Goal: Information Seeking & Learning: Learn about a topic

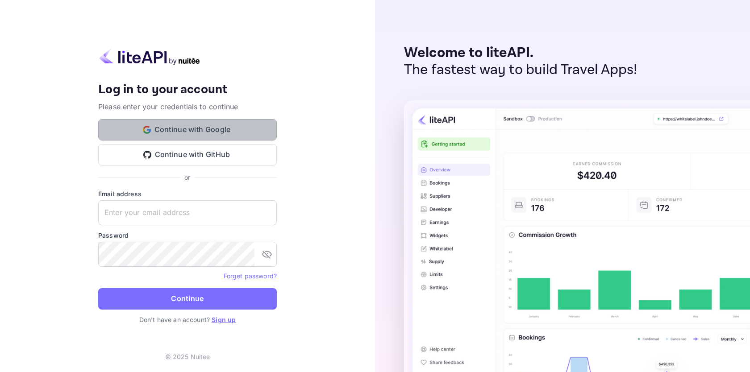
click at [243, 138] on button "Continue with Google" at bounding box center [187, 129] width 179 height 21
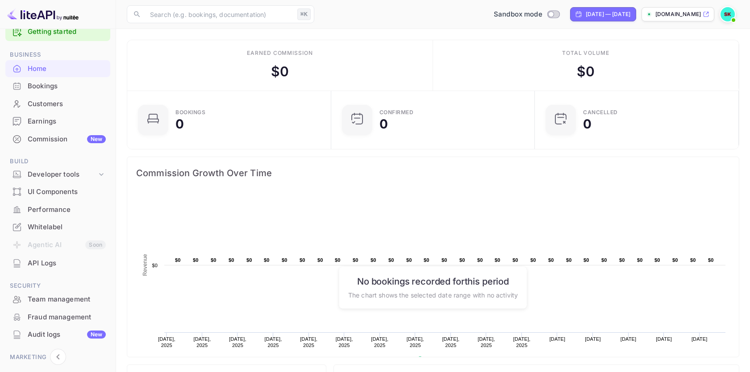
scroll to position [19, 0]
click at [45, 271] on div "API Logs" at bounding box center [57, 263] width 105 height 17
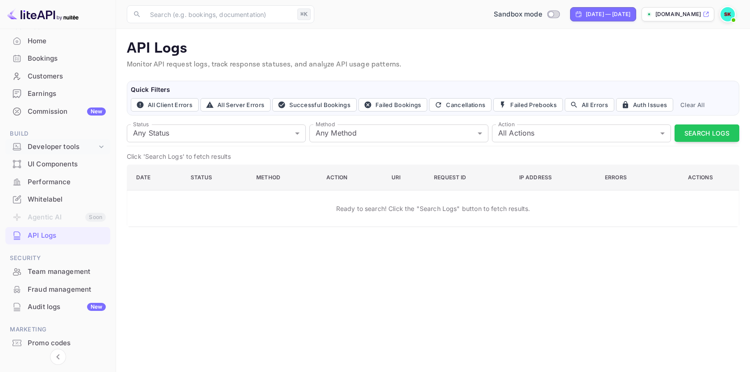
scroll to position [42, 0]
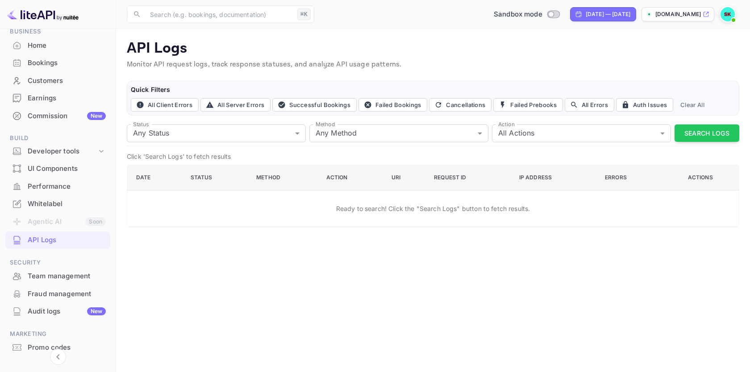
click at [68, 139] on span "Build" at bounding box center [57, 139] width 105 height 10
click at [63, 155] on div "Developer tools" at bounding box center [62, 151] width 69 height 10
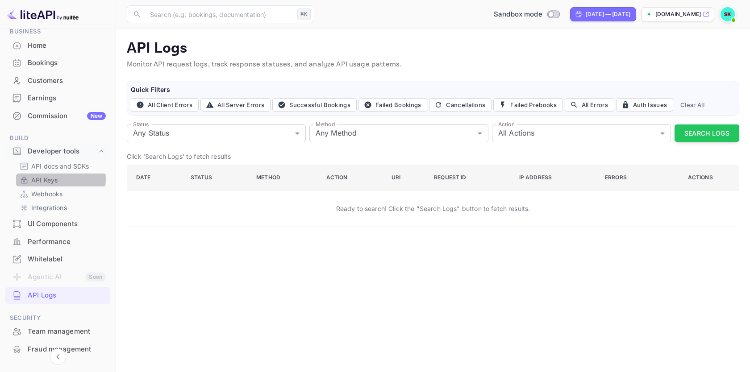
click at [58, 180] on link "API Keys" at bounding box center [62, 180] width 84 height 9
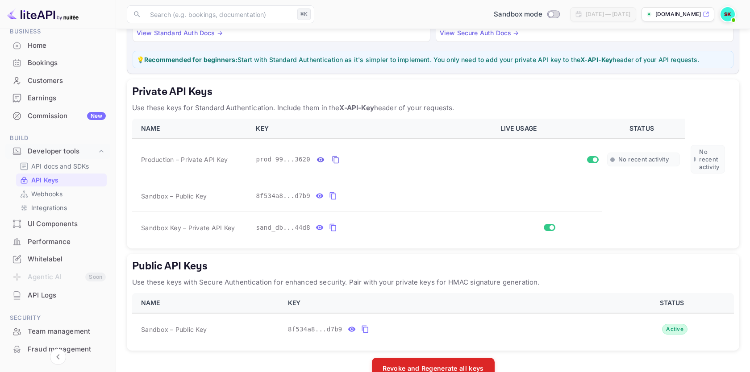
scroll to position [110, 0]
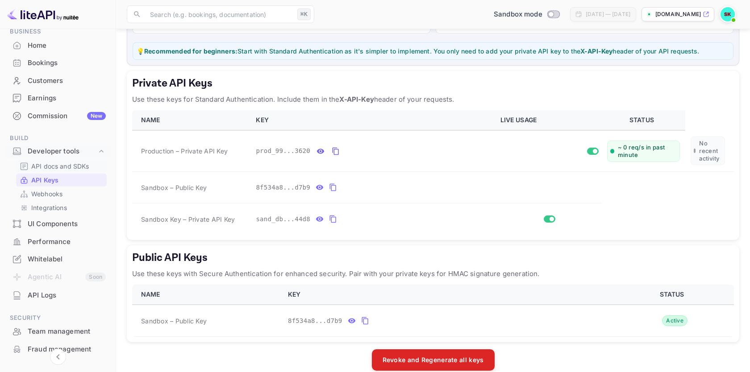
click at [70, 162] on p "API docs and SDKs" at bounding box center [60, 166] width 58 height 9
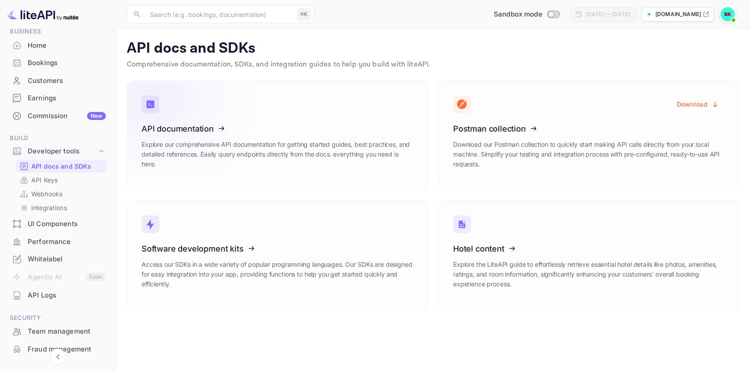
click at [221, 142] on icon at bounding box center [196, 127] width 139 height 92
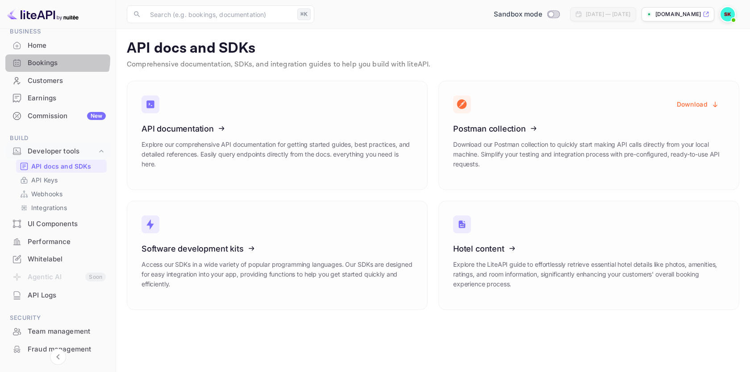
click at [51, 59] on div "Bookings" at bounding box center [67, 63] width 78 height 10
click at [57, 48] on div "Home" at bounding box center [67, 46] width 78 height 10
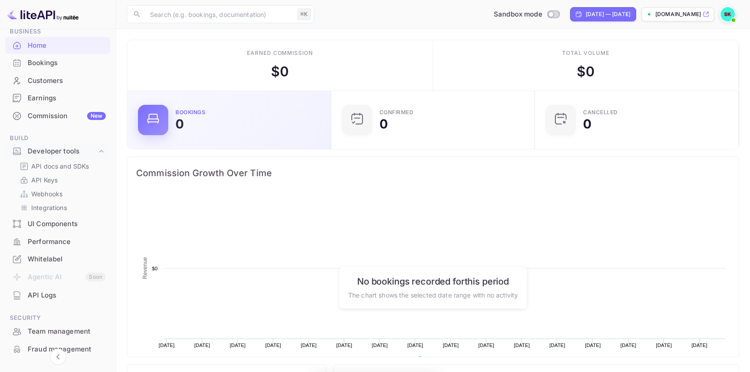
scroll to position [145, 199]
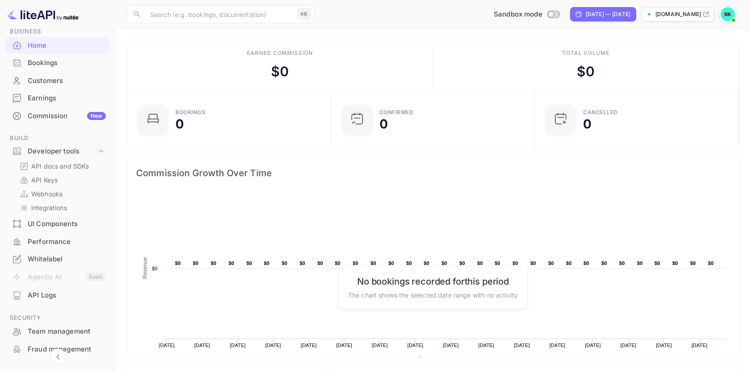
click at [730, 14] on img at bounding box center [728, 14] width 14 height 14
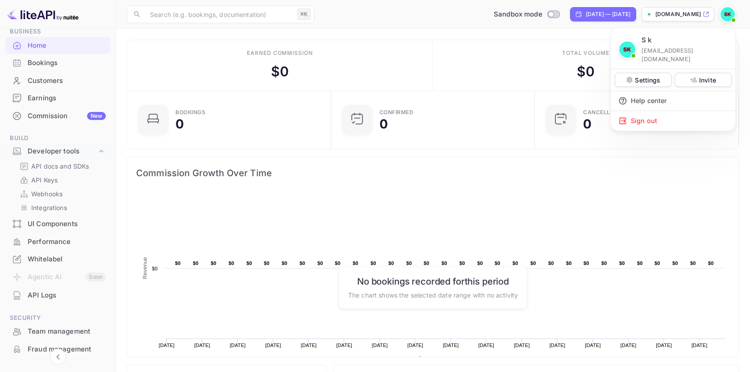
click at [730, 14] on div at bounding box center [375, 186] width 750 height 372
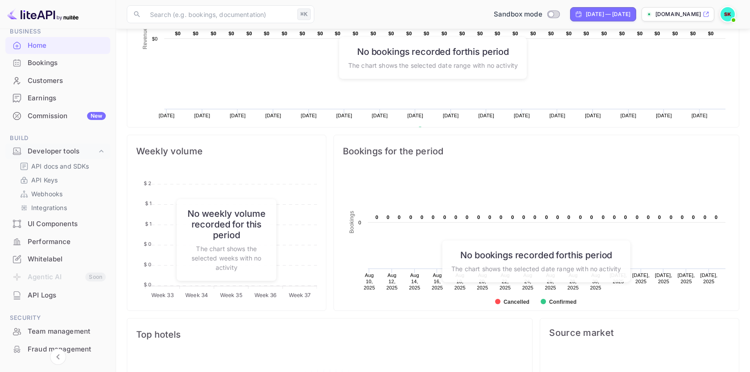
scroll to position [231, 0]
click at [73, 167] on p "API docs and SDKs" at bounding box center [60, 166] width 58 height 9
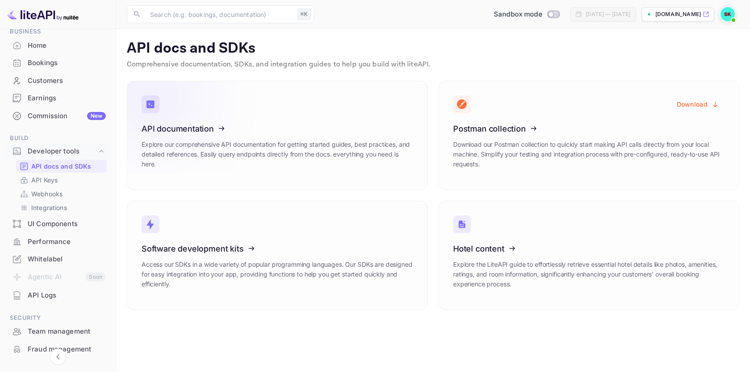
click at [173, 136] on icon at bounding box center [196, 127] width 139 height 92
click at [45, 296] on div "API Logs" at bounding box center [67, 296] width 78 height 10
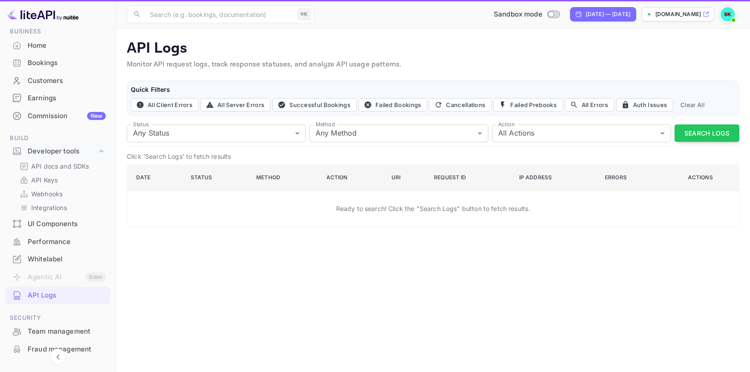
click at [45, 296] on div "API Logs" at bounding box center [67, 296] width 78 height 10
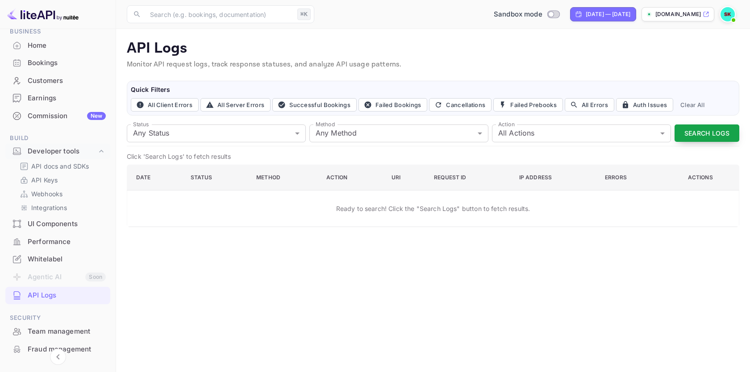
click at [722, 130] on button "Search Logs" at bounding box center [707, 133] width 65 height 17
click at [523, 133] on body "Getting started Business Home Bookings Customers Earnings Commission New Build …" at bounding box center [375, 186] width 750 height 372
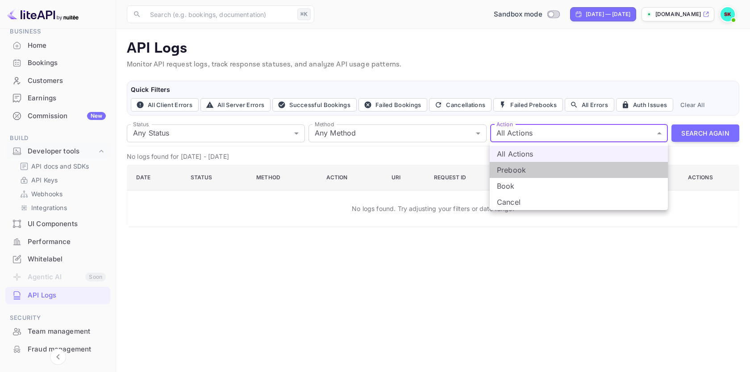
click at [522, 174] on li "Prebook" at bounding box center [579, 170] width 178 height 16
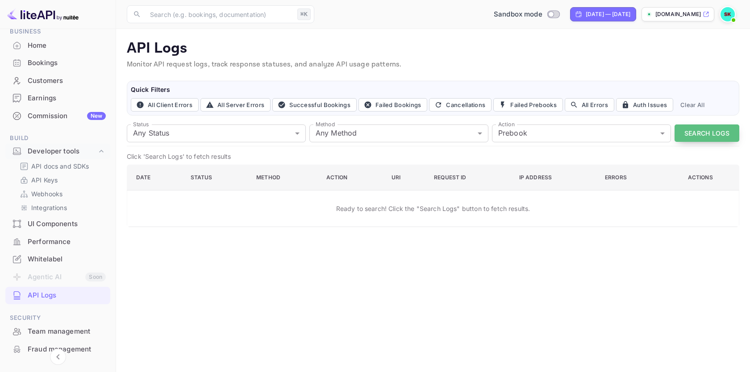
click at [714, 140] on button "Search Logs" at bounding box center [707, 133] width 65 height 17
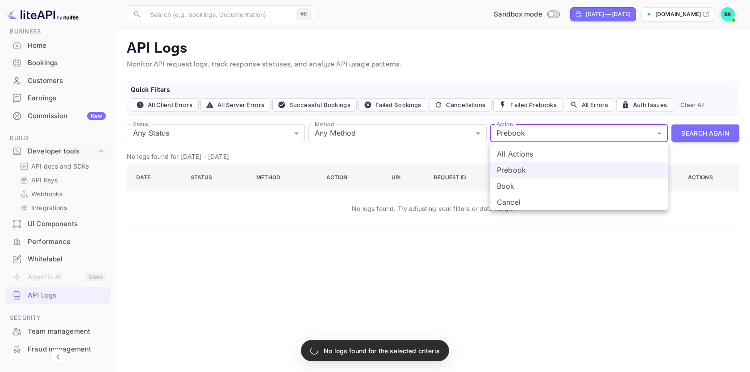
click at [646, 125] on body "Getting started Business Home Bookings Customers Earnings Commission New Build …" at bounding box center [375, 186] width 750 height 372
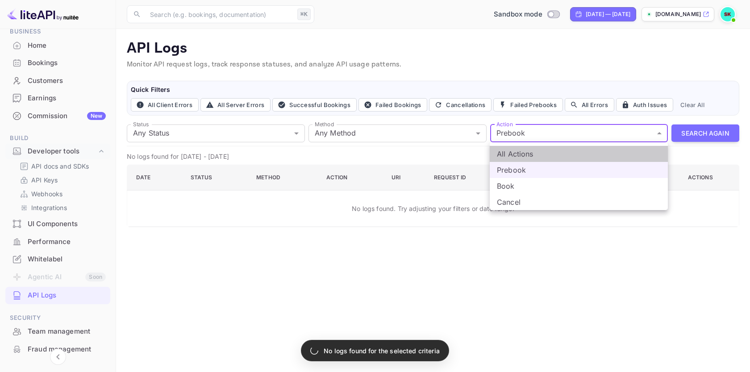
click at [632, 146] on li "All Actions" at bounding box center [579, 154] width 178 height 16
type input "all"
